Goal: Task Accomplishment & Management: Manage account settings

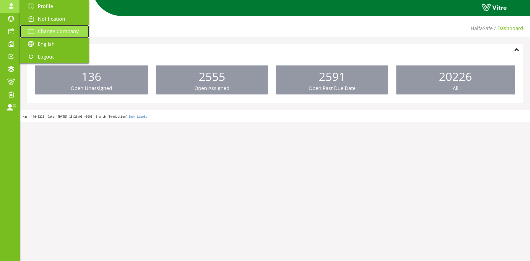
click at [45, 32] on span "Change Company" at bounding box center [58, 31] width 41 height 7
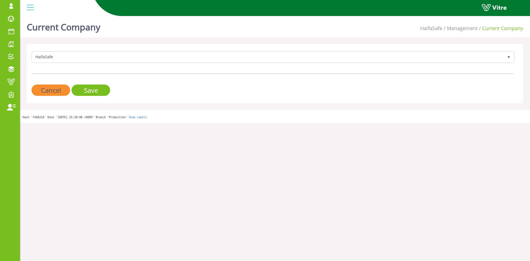
click at [193, 64] on form "HaifaSafe 151 Cancel Save" at bounding box center [272, 73] width 482 height 45
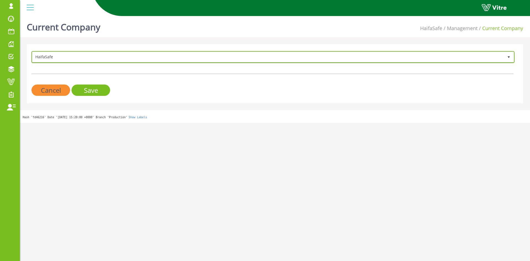
click at [193, 61] on span "HaifaSafe" at bounding box center [267, 57] width 471 height 10
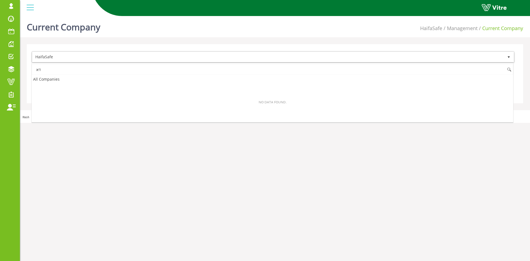
type input "ד"
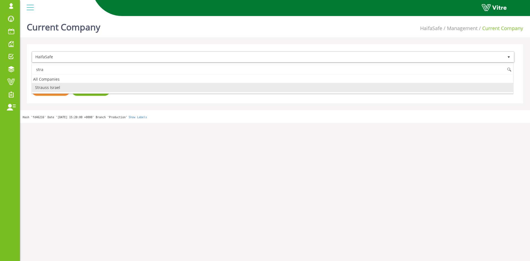
click at [74, 88] on li "Strauss Israel" at bounding box center [272, 87] width 481 height 9
type input "stra"
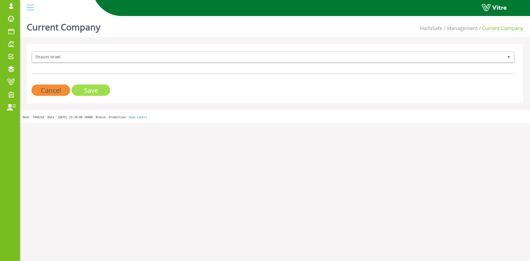
click at [81, 88] on input "Save" at bounding box center [90, 89] width 39 height 11
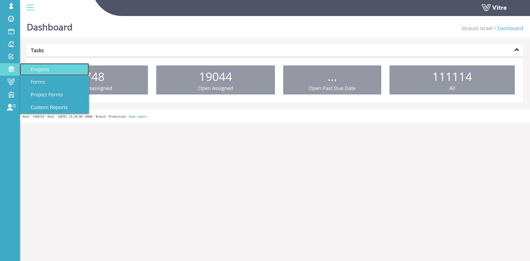
click at [43, 73] on link "Projects" at bounding box center [54, 69] width 69 height 13
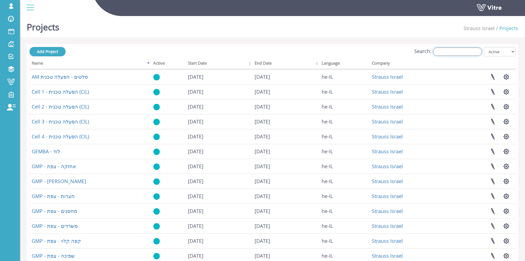
click at [442, 50] on input "Search:" at bounding box center [457, 51] width 49 height 8
type input "ס"
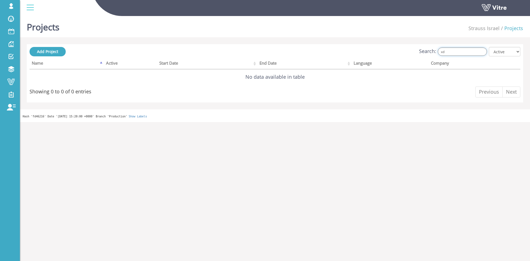
type input "x"
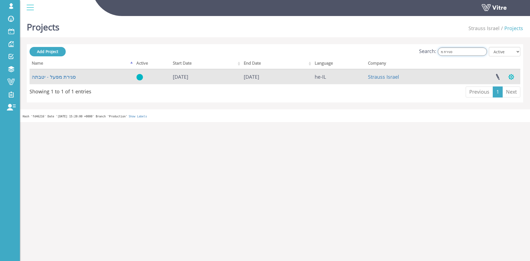
type input "סגירת מ"
click at [516, 77] on button "button" at bounding box center [511, 77] width 14 height 15
click at [506, 95] on link "Manage Project Access" at bounding box center [483, 97] width 69 height 7
click at [512, 80] on button "button" at bounding box center [511, 77] width 14 height 15
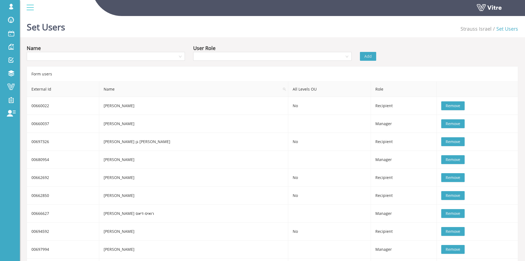
click at [92, 51] on div "Name" at bounding box center [106, 48] width 158 height 8
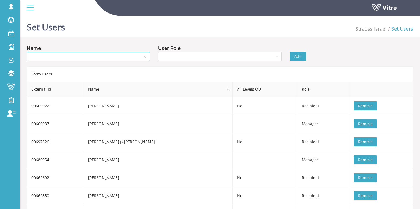
click at [57, 54] on input "search" at bounding box center [86, 56] width 113 height 8
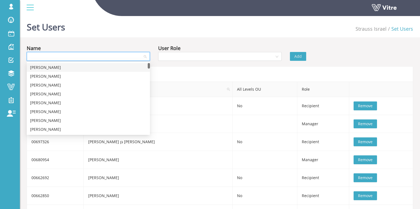
paste input "אירינה זכרוב"
type input "אירינה זכרוב"
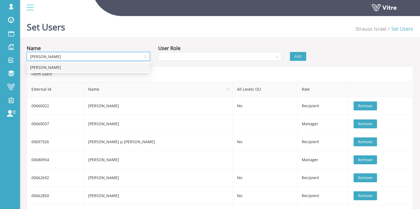
click at [57, 65] on div "אירינה זכרוב" at bounding box center [88, 67] width 117 height 6
click at [170, 59] on input "search" at bounding box center [218, 56] width 113 height 8
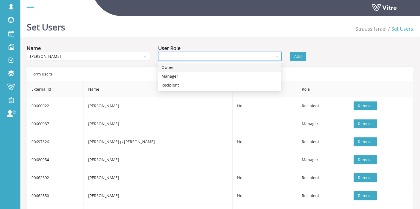
click at [182, 67] on div "Owner" at bounding box center [220, 67] width 117 height 6
click at [293, 58] on button "Add" at bounding box center [298, 56] width 16 height 9
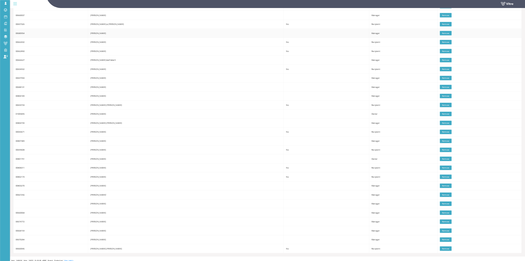
scroll to position [106, 0]
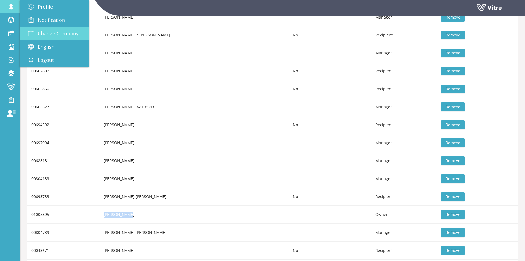
click at [56, 37] on link "Change Company" at bounding box center [54, 33] width 69 height 13
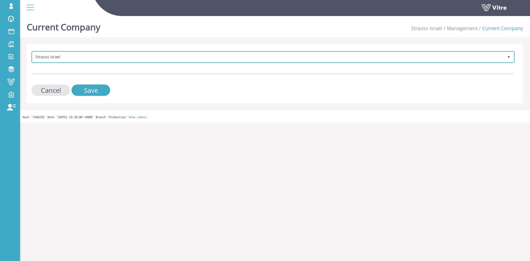
drag, startPoint x: 101, startPoint y: 53, endPoint x: 101, endPoint y: 57, distance: 4.4
click at [101, 53] on span "Strauss Israel" at bounding box center [267, 57] width 471 height 10
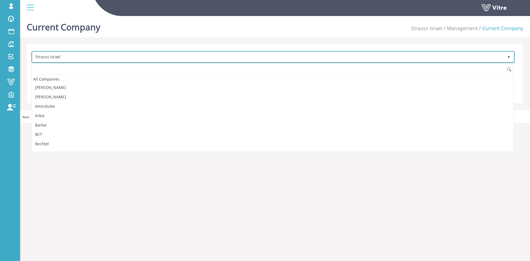
scroll to position [655, 0]
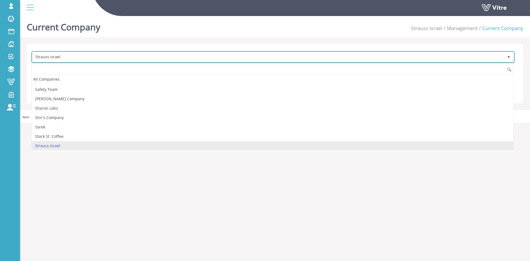
click at [101, 60] on span "Strauss Israel" at bounding box center [267, 57] width 471 height 10
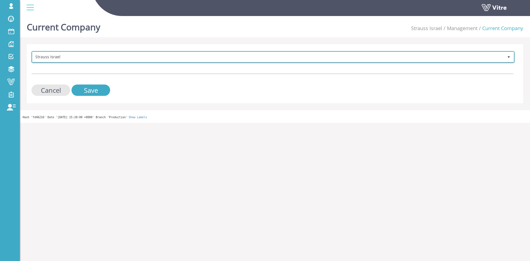
click at [101, 60] on span "Strauss Israel" at bounding box center [267, 57] width 471 height 10
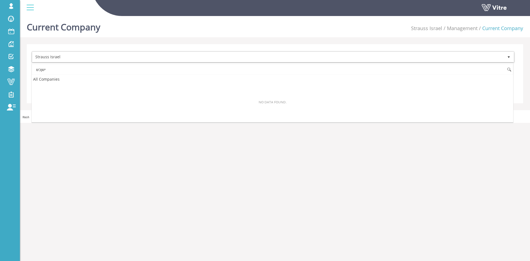
scroll to position [0, 0]
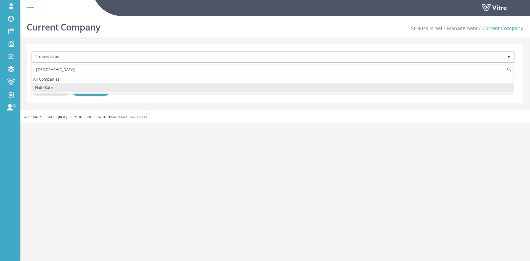
click at [96, 90] on li "HaifaSafe" at bounding box center [272, 87] width 481 height 9
type input "[GEOGRAPHIC_DATA]"
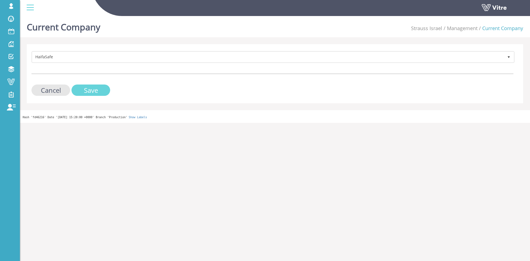
click at [96, 90] on input "Save" at bounding box center [90, 89] width 39 height 11
